Goal: Task Accomplishment & Management: Use online tool/utility

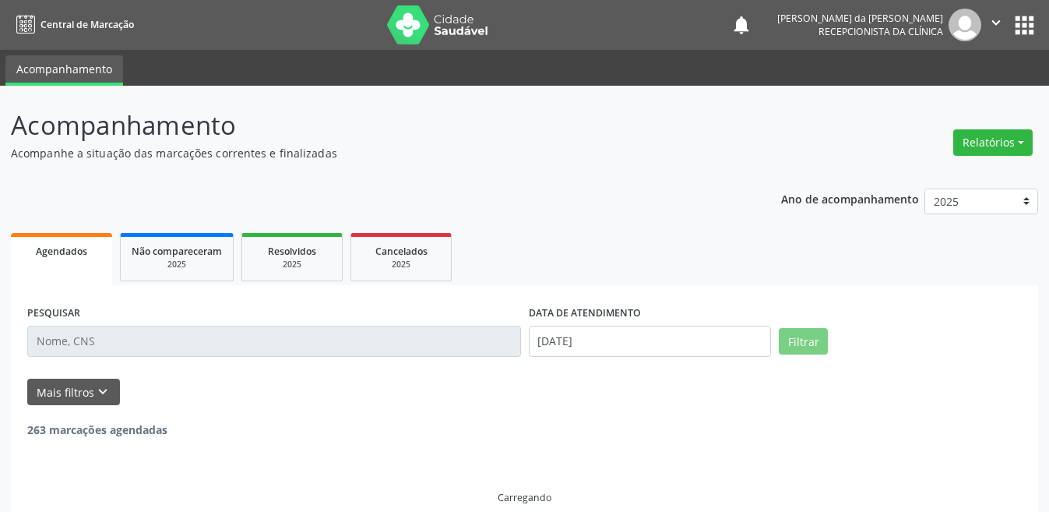
click at [410, 336] on input "text" at bounding box center [274, 340] width 494 height 31
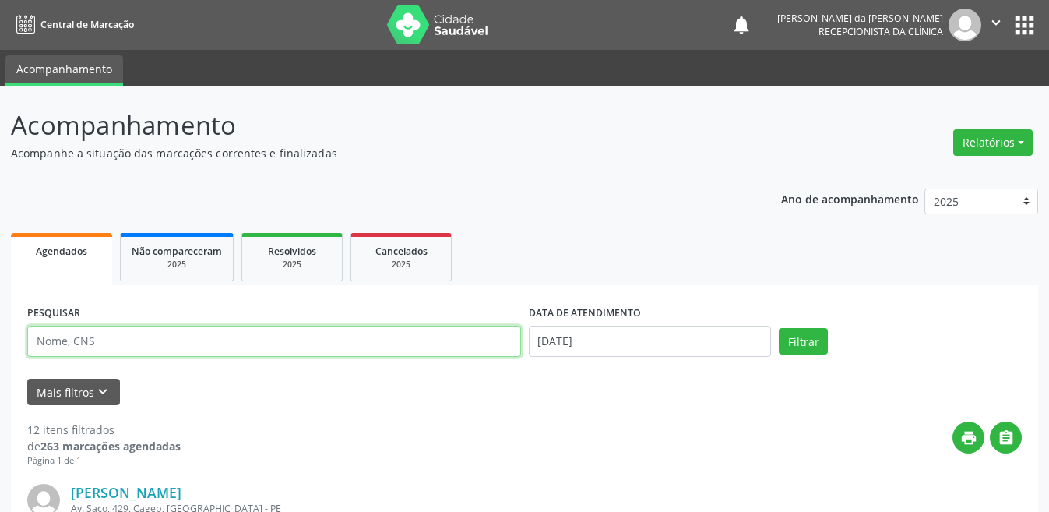
click at [377, 339] on input "text" at bounding box center [274, 340] width 494 height 31
type input "898003741601146"
click at [779, 328] on button "Filtrar" at bounding box center [803, 341] width 49 height 26
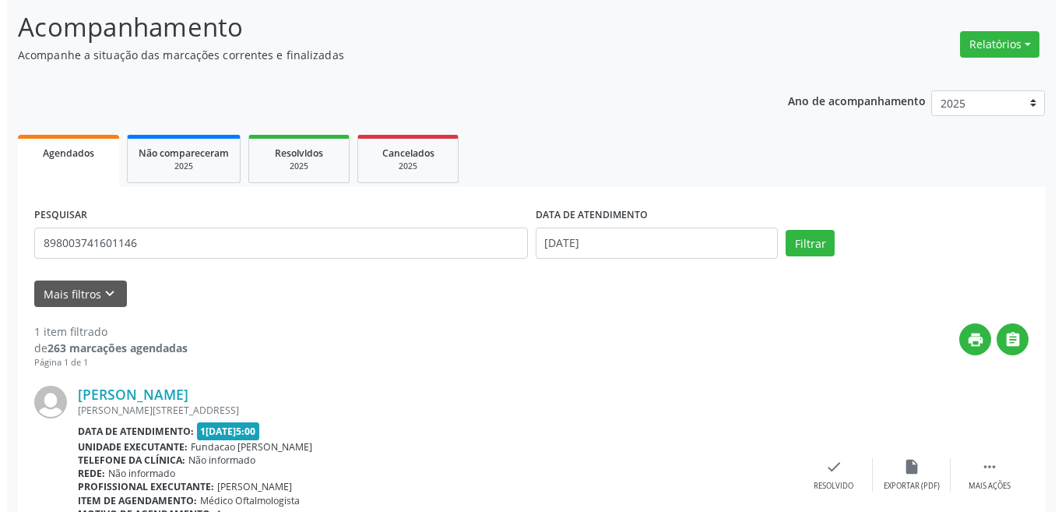
scroll to position [193, 0]
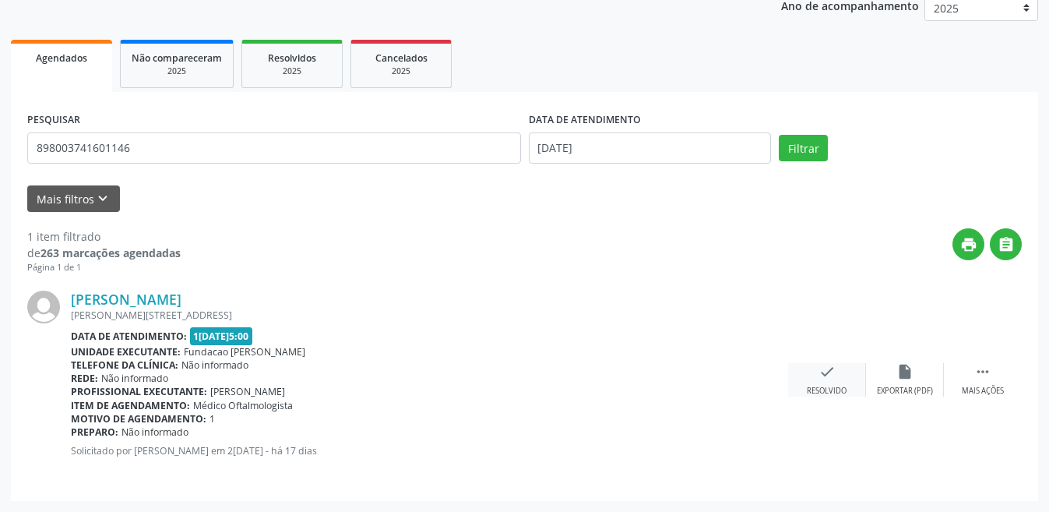
click at [829, 375] on icon "check" at bounding box center [826, 371] width 17 height 17
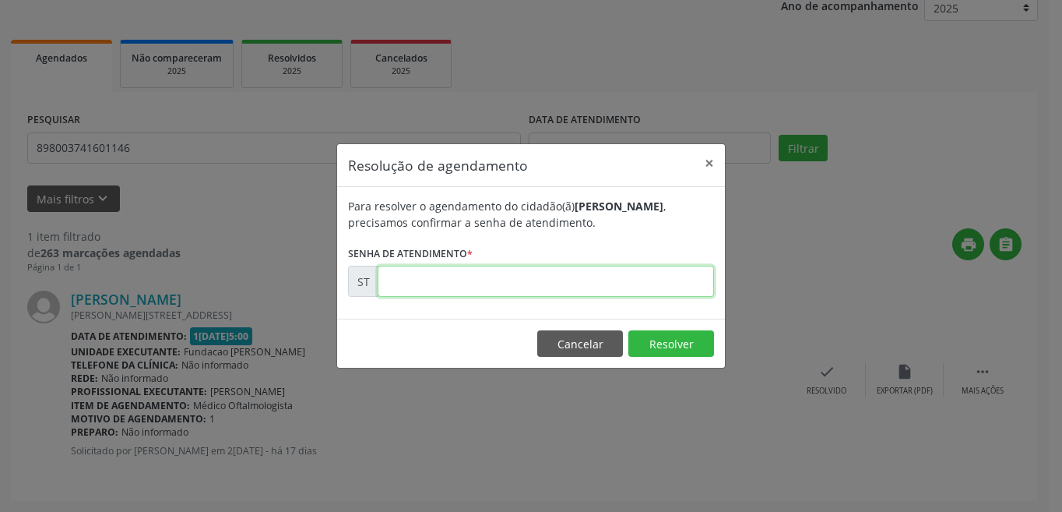
click at [459, 283] on input "text" at bounding box center [546, 281] width 336 height 31
type input "00012290"
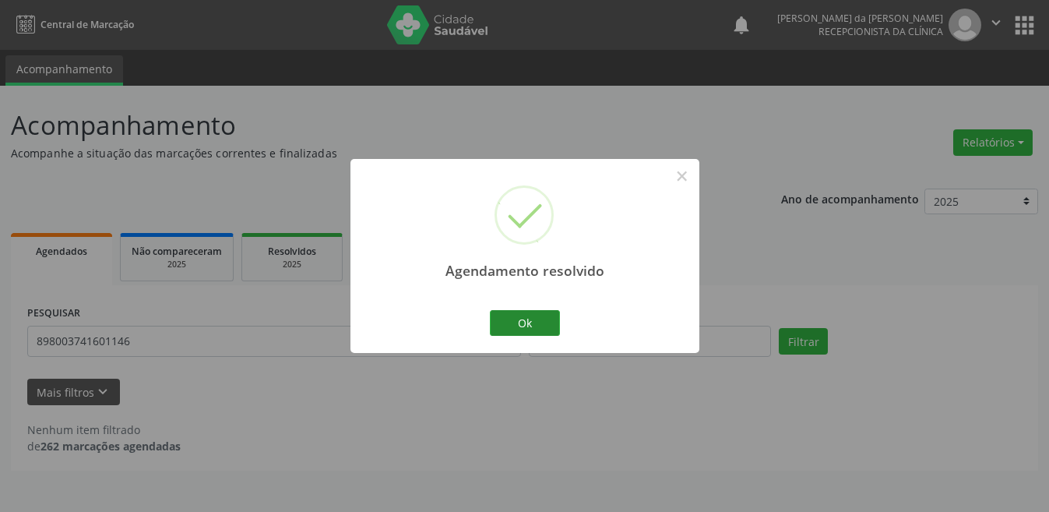
scroll to position [0, 0]
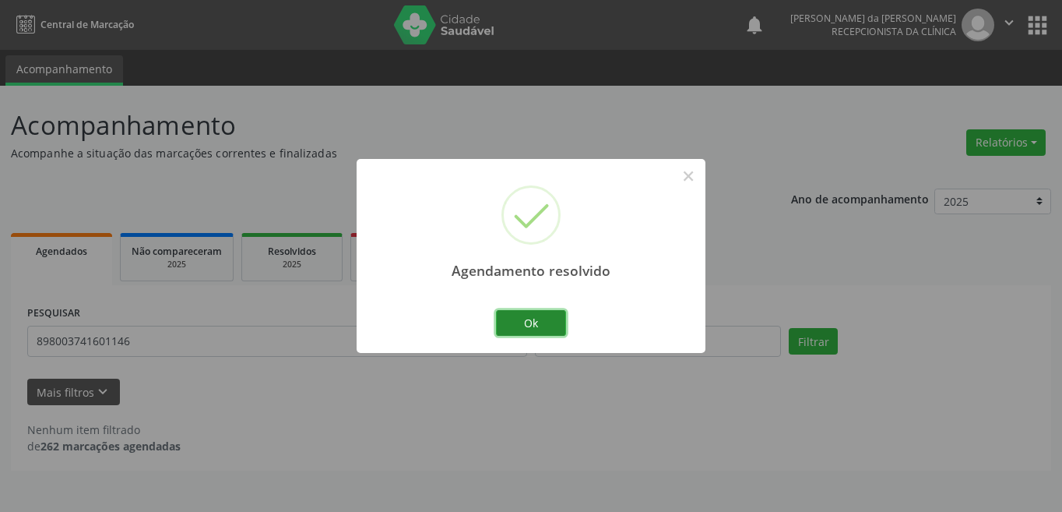
click at [533, 321] on button "Ok" at bounding box center [531, 323] width 70 height 26
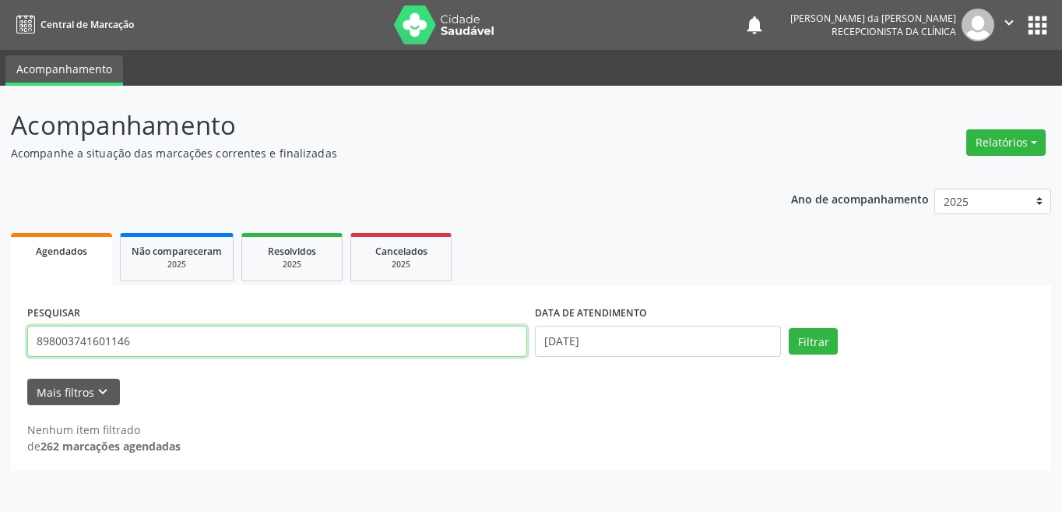
click at [167, 339] on input "898003741601146" at bounding box center [277, 340] width 500 height 31
type input "8"
type input "701400688227634"
click at [789, 328] on button "Filtrar" at bounding box center [813, 341] width 49 height 26
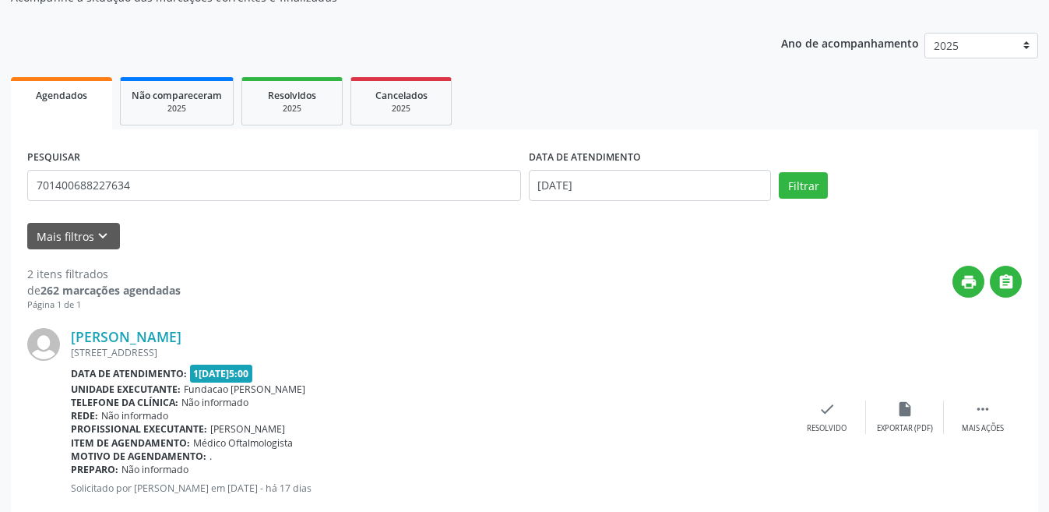
scroll to position [234, 0]
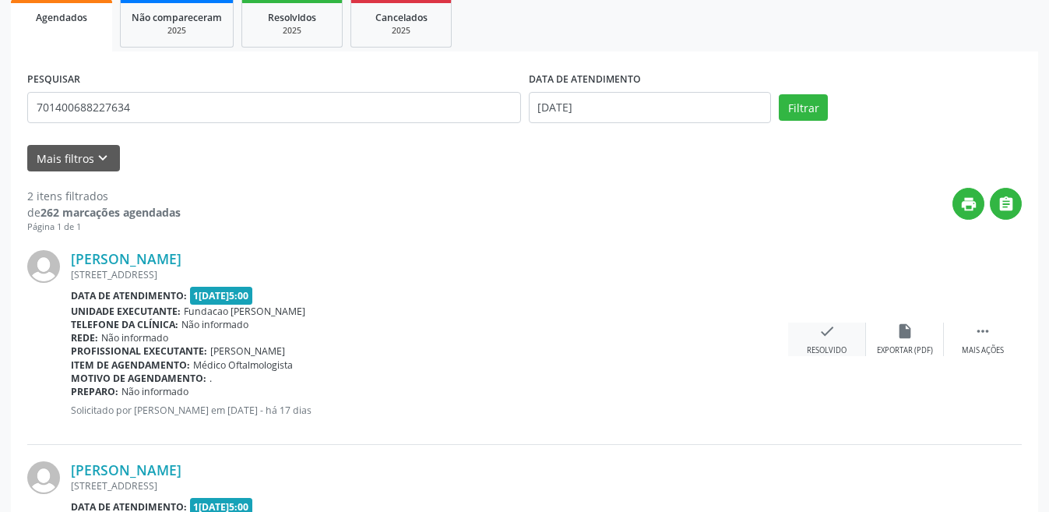
click at [812, 346] on div "Resolvido" at bounding box center [827, 350] width 40 height 11
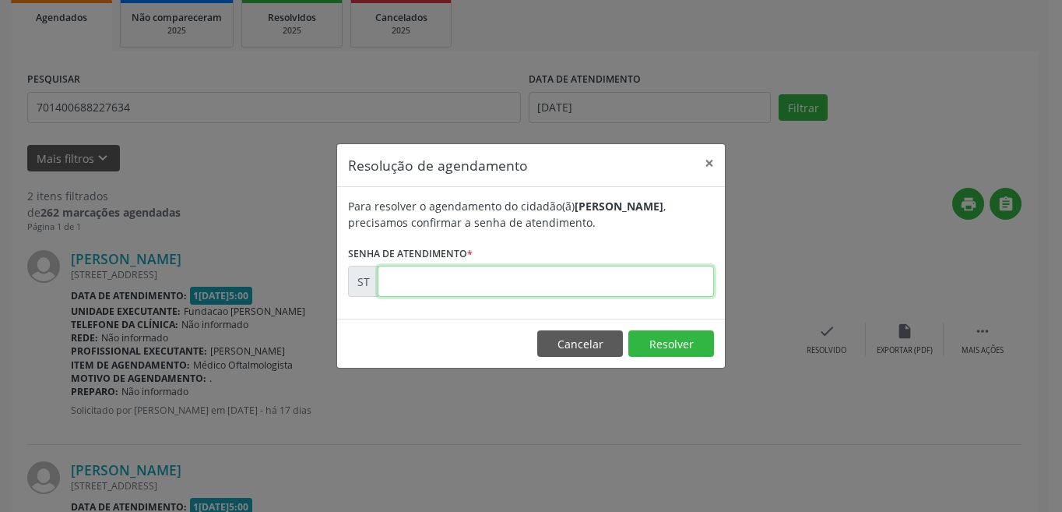
click at [522, 286] on input "text" at bounding box center [546, 281] width 336 height 31
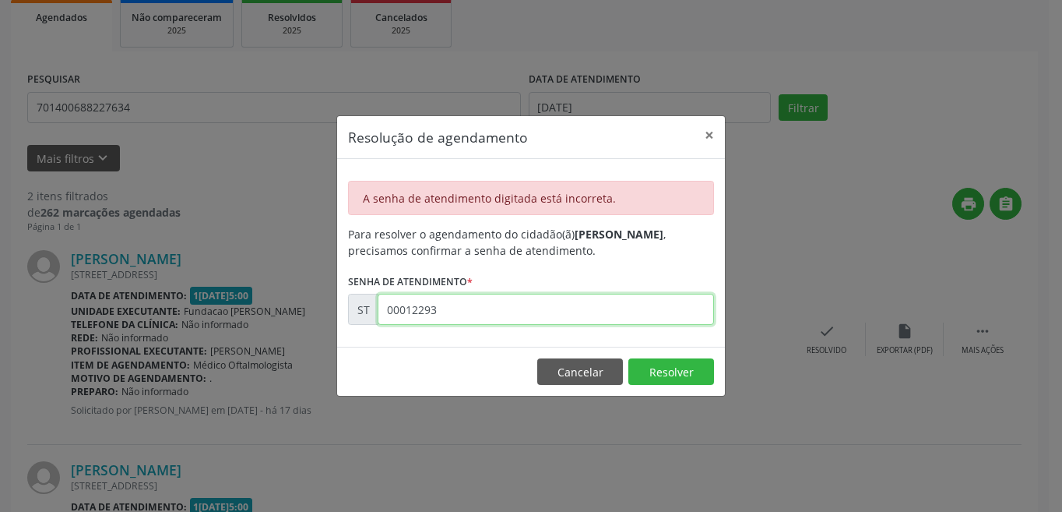
click at [472, 315] on input "00012293" at bounding box center [546, 309] width 336 height 31
type input "00012293"
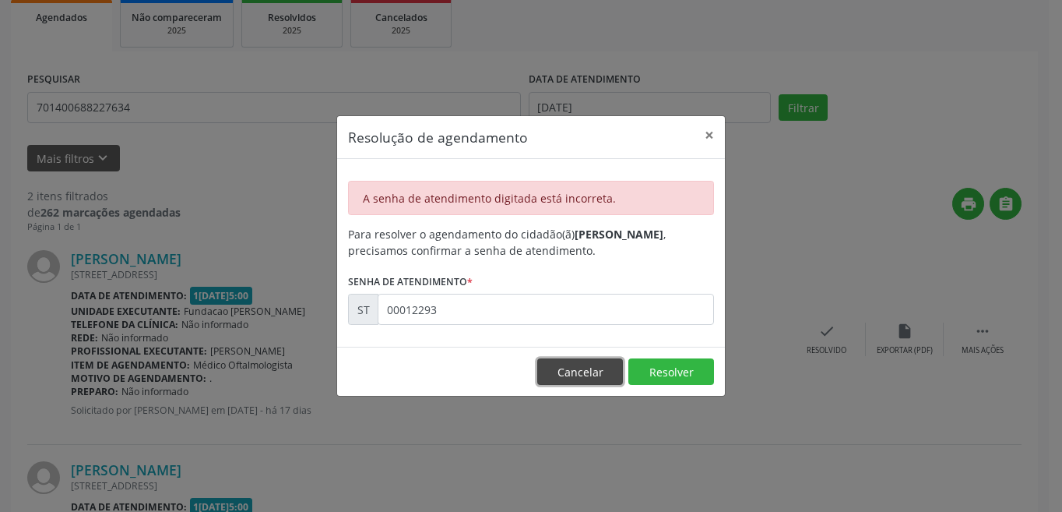
click at [595, 377] on button "Cancelar" at bounding box center [580, 371] width 86 height 26
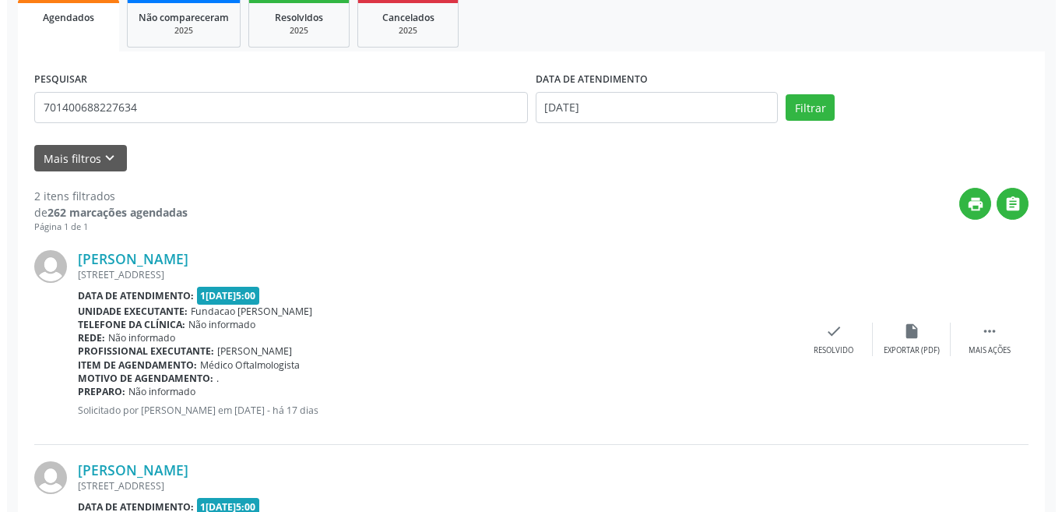
scroll to position [404, 0]
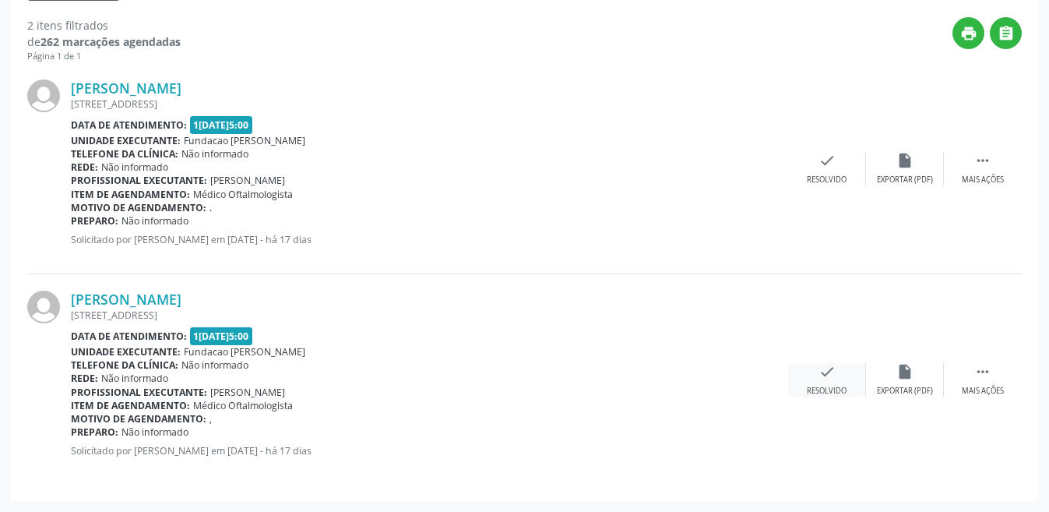
click at [831, 374] on icon "check" at bounding box center [826, 371] width 17 height 17
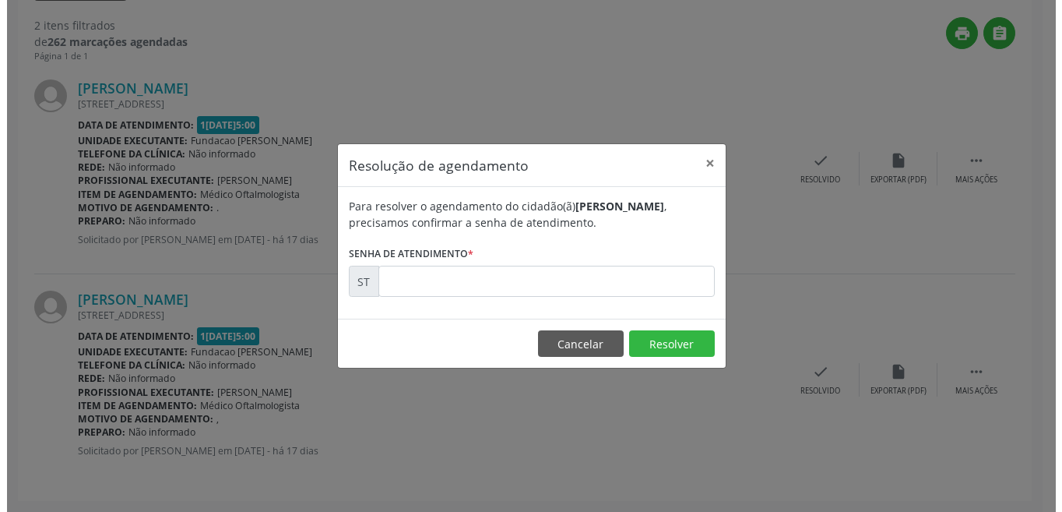
click at [822, 370] on div "Resolução de agendamento × Para resolver o agendamento do cidadão(ã) [PERSON_NA…" at bounding box center [524, 256] width 1049 height 512
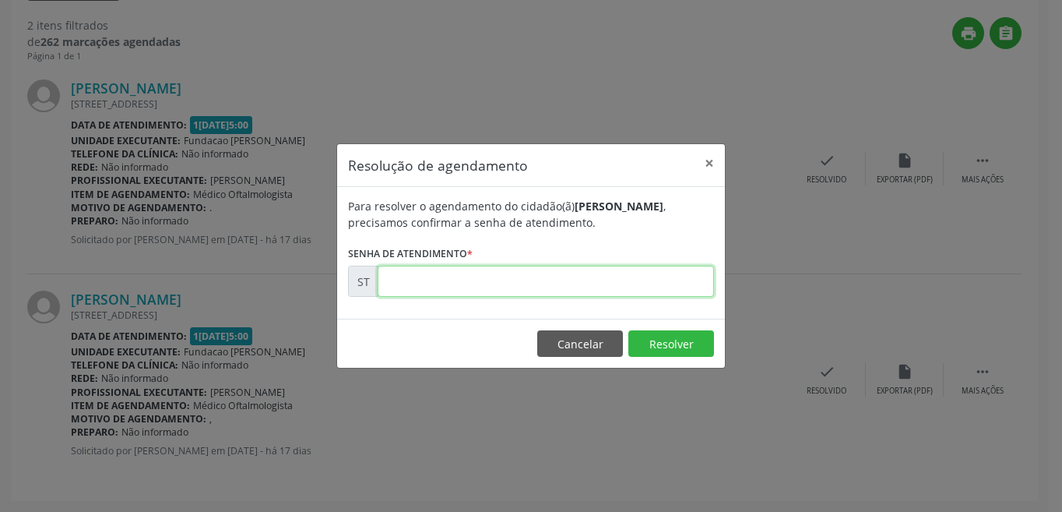
click at [606, 284] on input "text" at bounding box center [546, 281] width 336 height 31
type input "00012293"
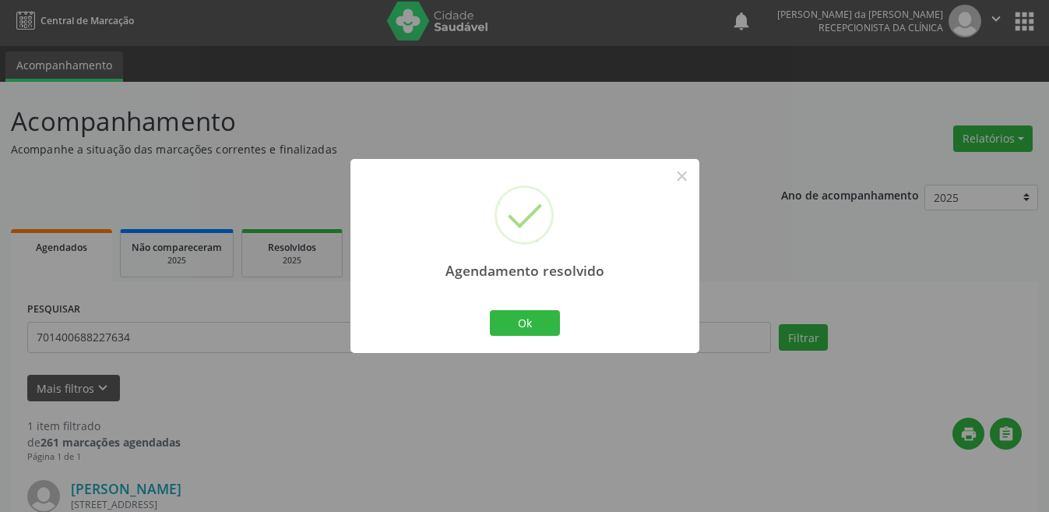
scroll to position [193, 0]
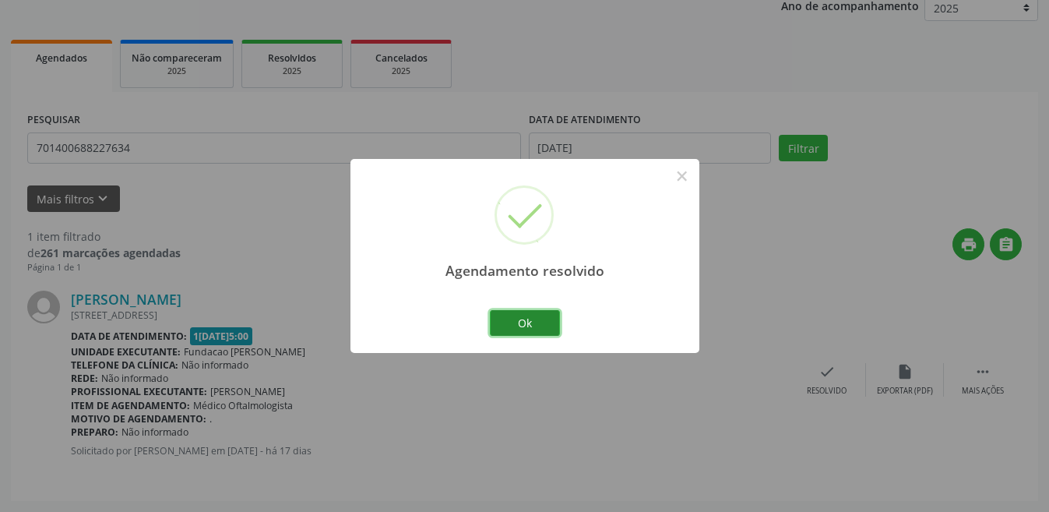
click at [528, 324] on button "Ok" at bounding box center [525, 323] width 70 height 26
